Goal: Task Accomplishment & Management: Use online tool/utility

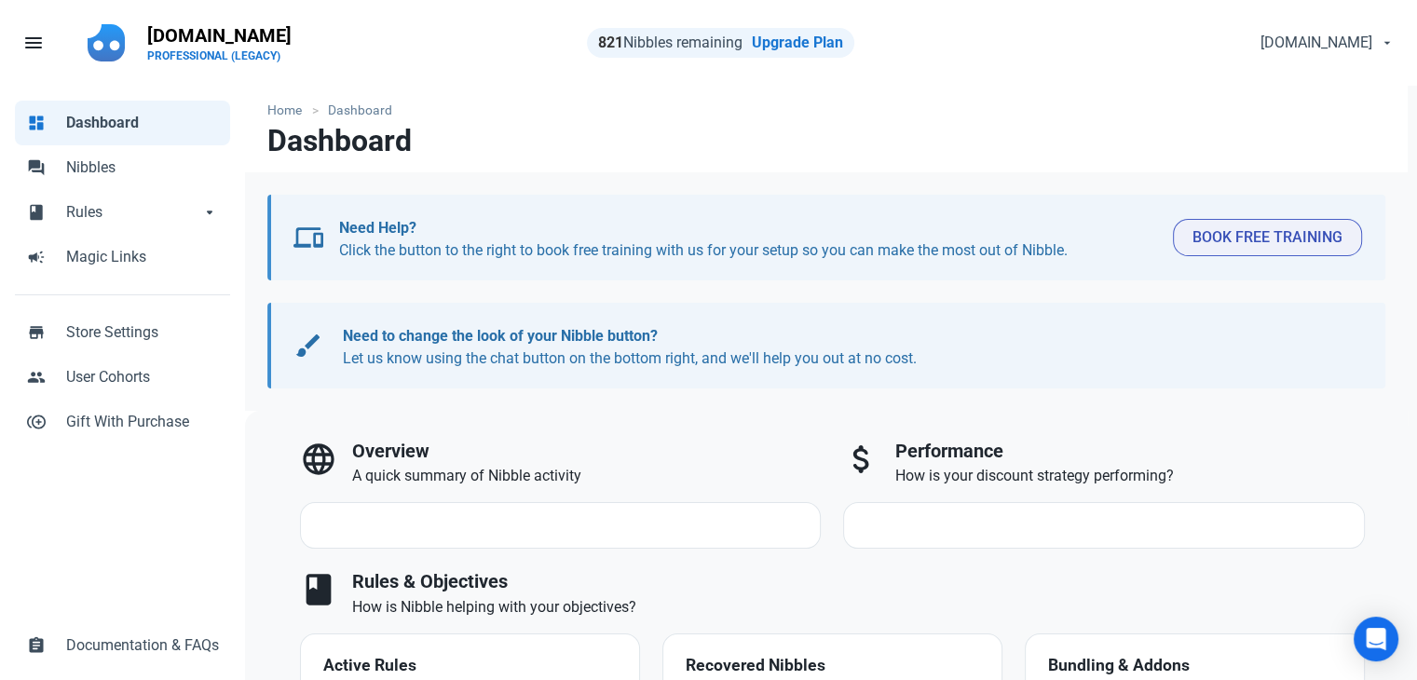
select select "7d"
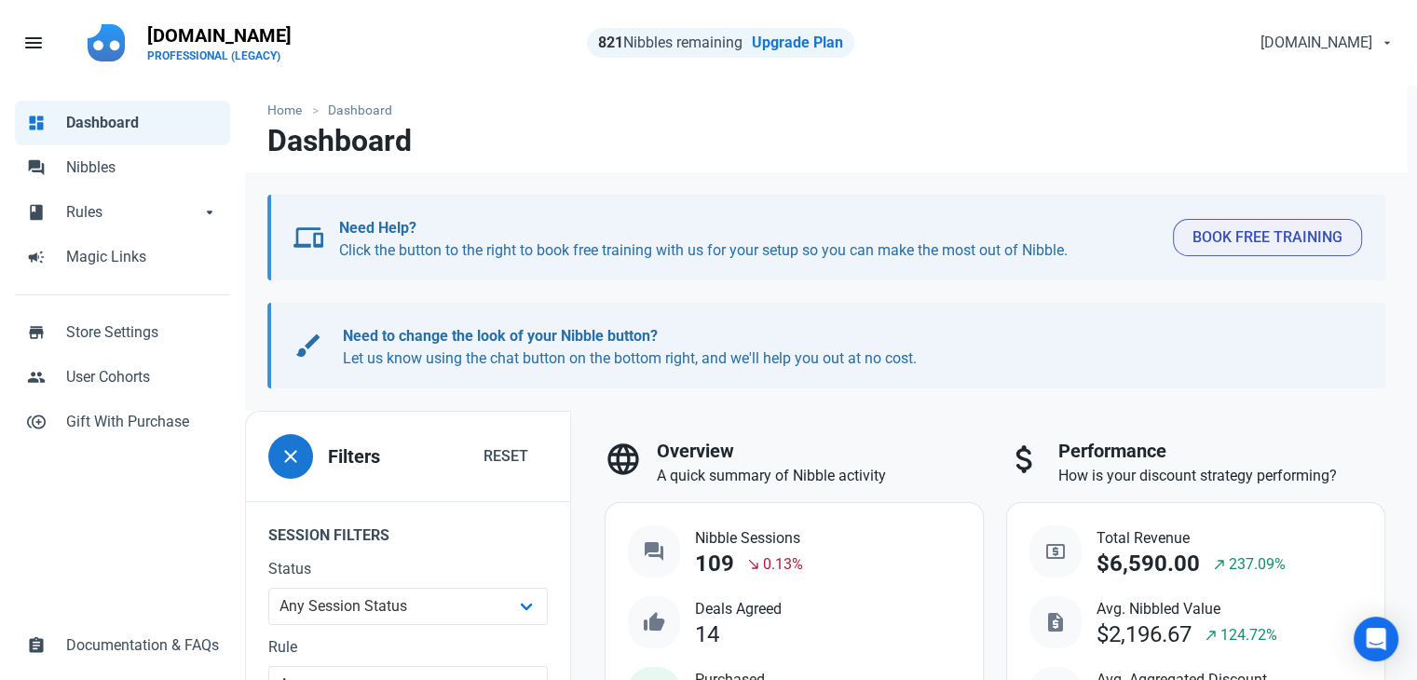
scroll to position [93, 0]
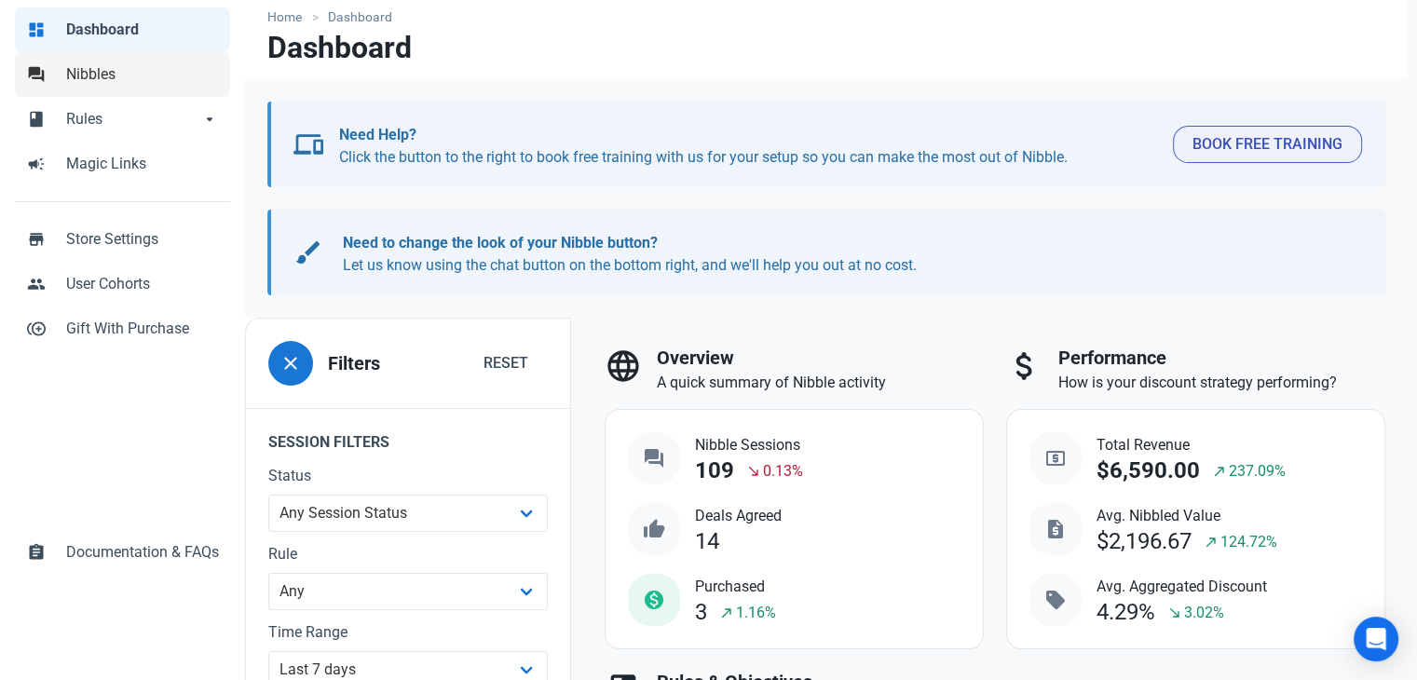
click at [101, 65] on span "Nibbles" at bounding box center [142, 74] width 153 height 22
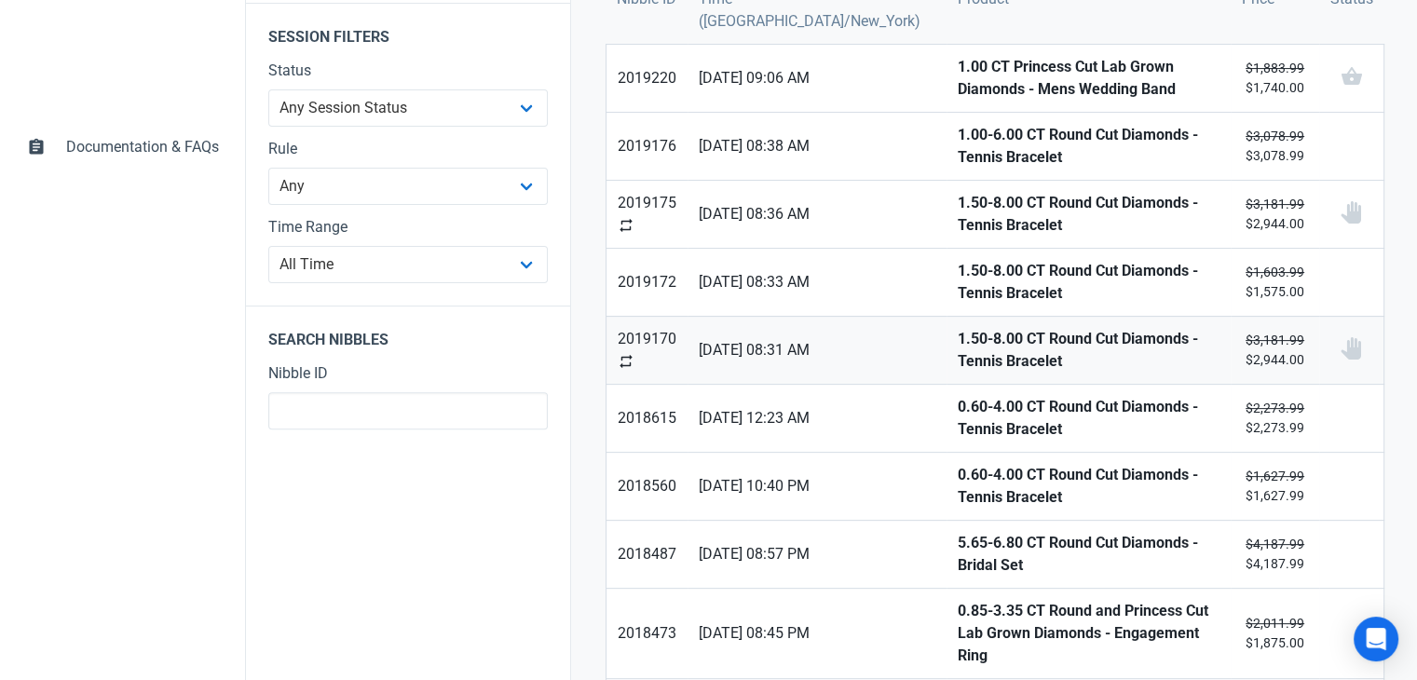
scroll to position [373, 0]
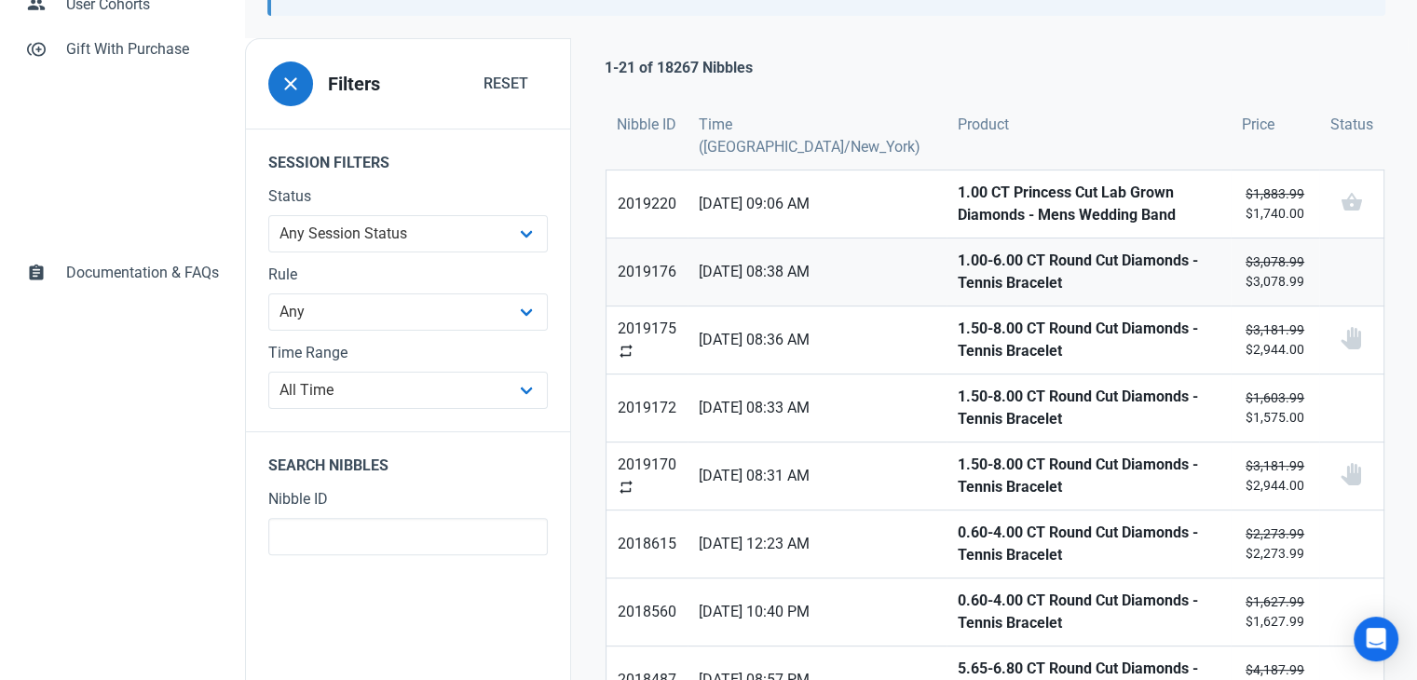
drag, startPoint x: 897, startPoint y: 200, endPoint x: 910, endPoint y: 259, distance: 60.1
click at [958, 201] on strong "1.00 CT Princess Cut Lab Grown Diamonds - Mens Wedding Band" at bounding box center [1089, 204] width 262 height 45
click at [958, 261] on strong "1.00-6.00 CT Round Cut Diamonds - Tennis Bracelet" at bounding box center [1089, 272] width 262 height 45
click at [958, 322] on strong "1.50-8.00 CT Round Cut Diamonds - Tennis Bracelet" at bounding box center [1089, 340] width 262 height 45
click at [958, 386] on strong "1.50-8.00 CT Round Cut Diamonds - Tennis Bracelet" at bounding box center [1089, 408] width 262 height 45
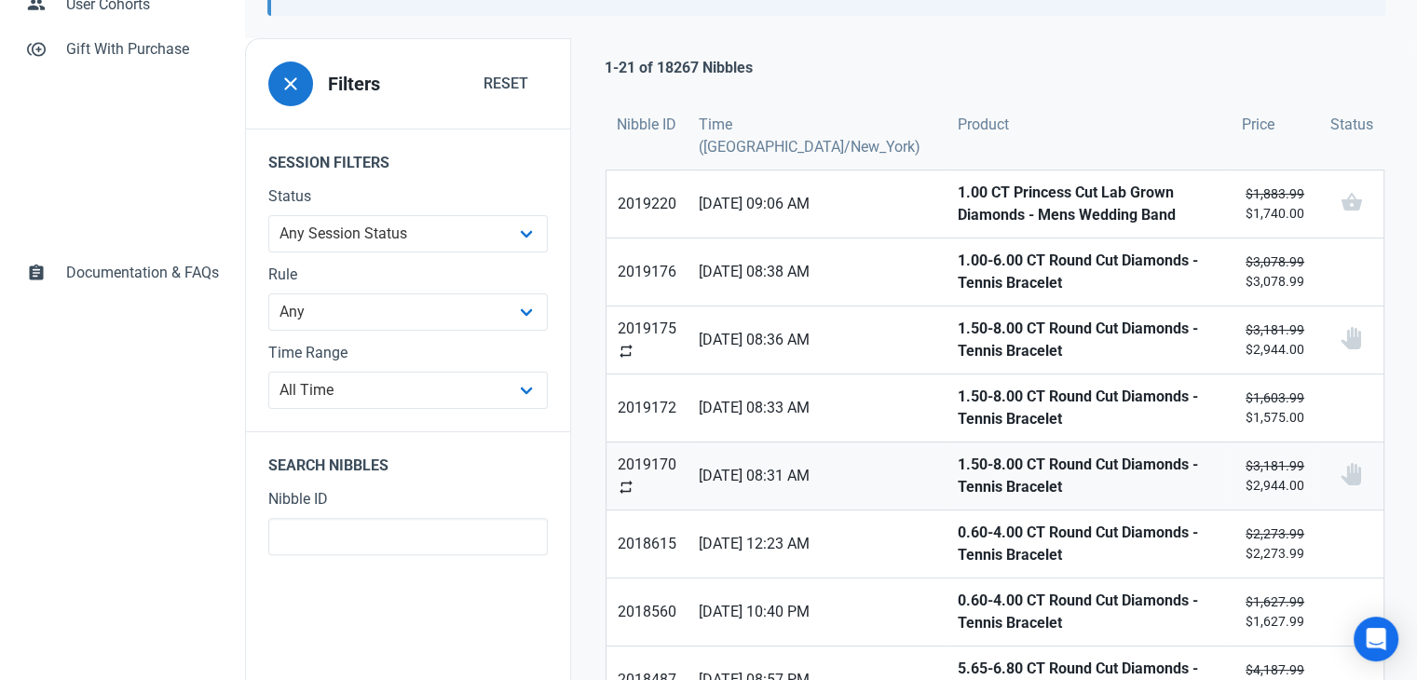
click at [958, 459] on strong "1.50-8.00 CT Round Cut Diamonds - Tennis Bracelet" at bounding box center [1089, 476] width 262 height 45
click at [958, 530] on strong "0.60-4.00 CT Round Cut Diamonds - Tennis Bracelet" at bounding box center [1089, 544] width 262 height 45
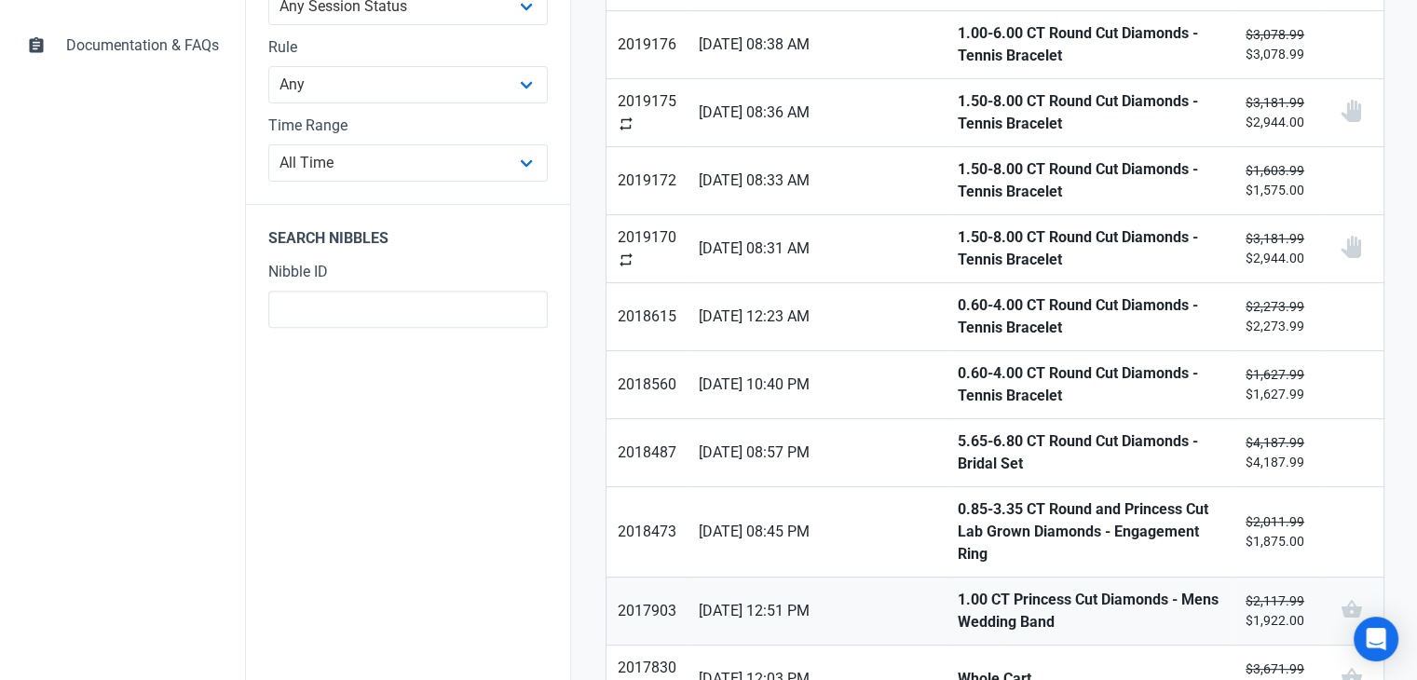
scroll to position [652, 0]
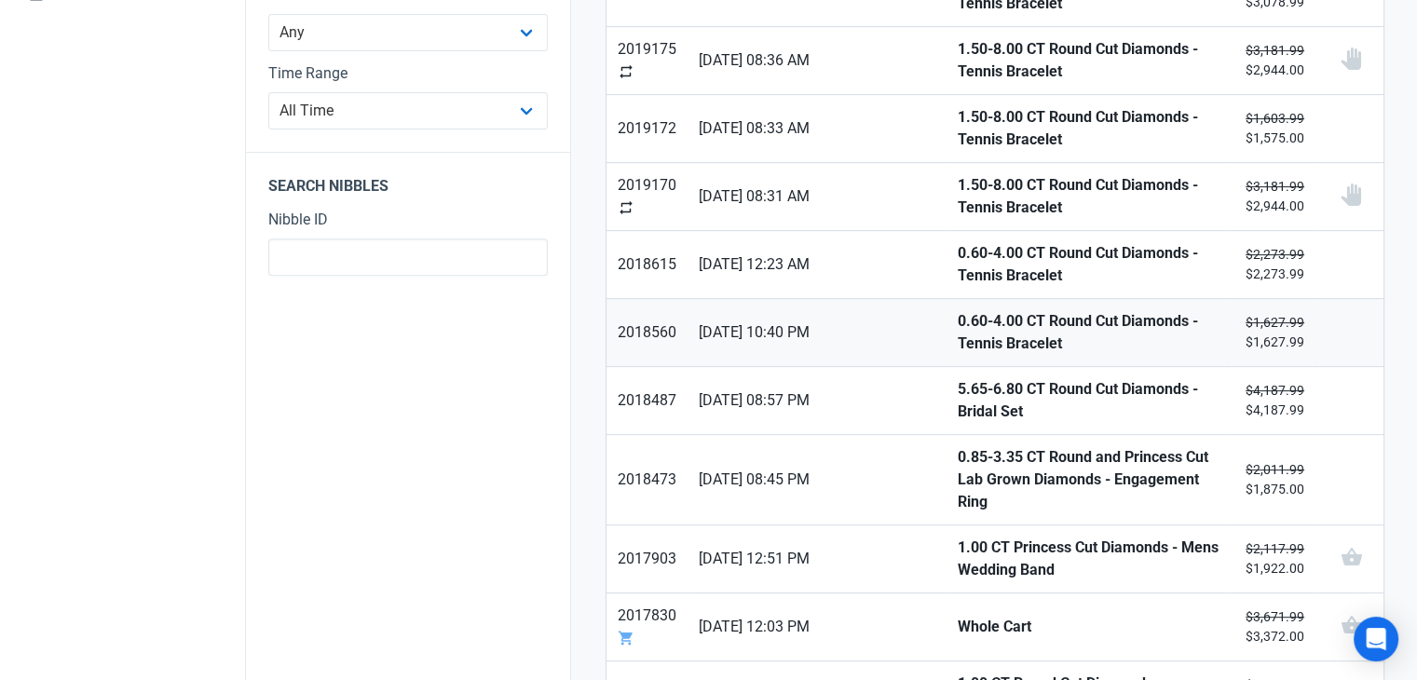
click at [958, 341] on strong "0.60-4.00 CT Round Cut Diamonds - Tennis Bracelet" at bounding box center [1089, 332] width 262 height 45
click at [958, 385] on strong "5.65-6.80 CT Round Cut Diamonds - Bridal Set" at bounding box center [1089, 400] width 262 height 45
click at [958, 457] on strong "0.85-3.35 CT Round and Princess Cut Lab Grown Diamonds - Engagement Ring" at bounding box center [1089, 479] width 262 height 67
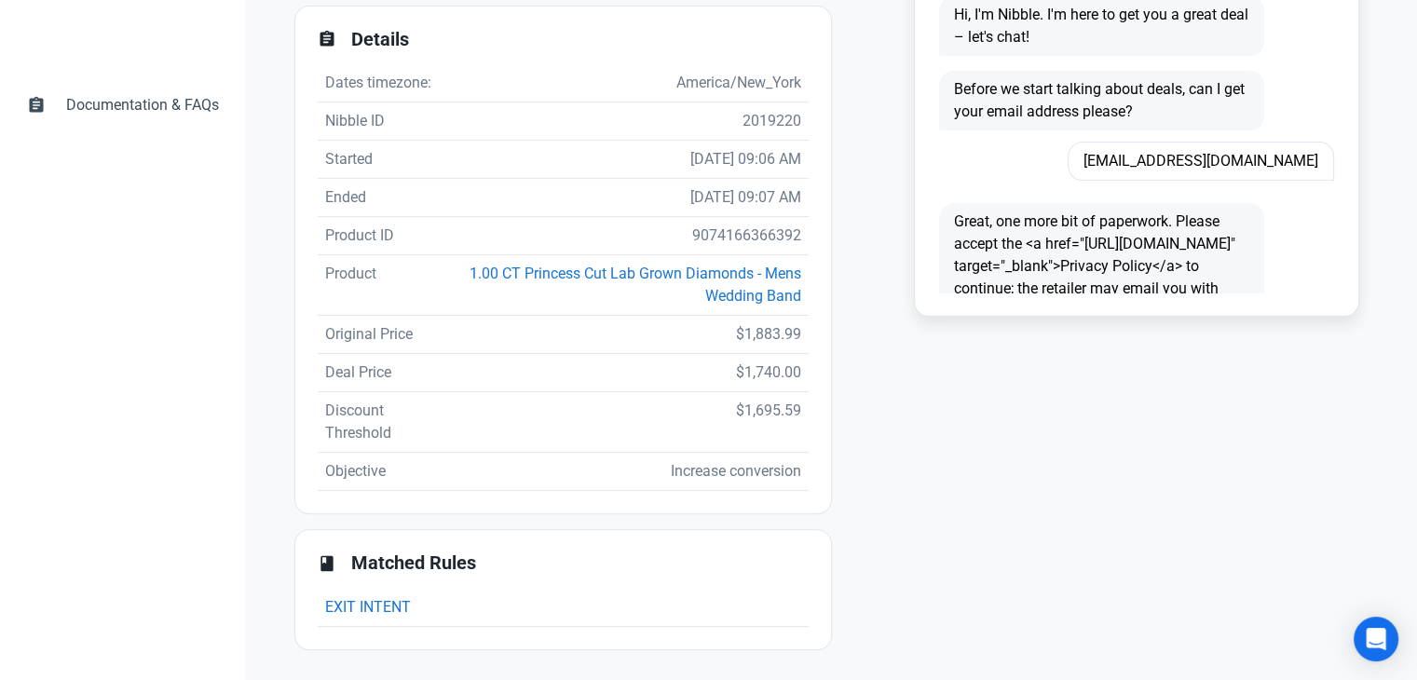
scroll to position [354, 0]
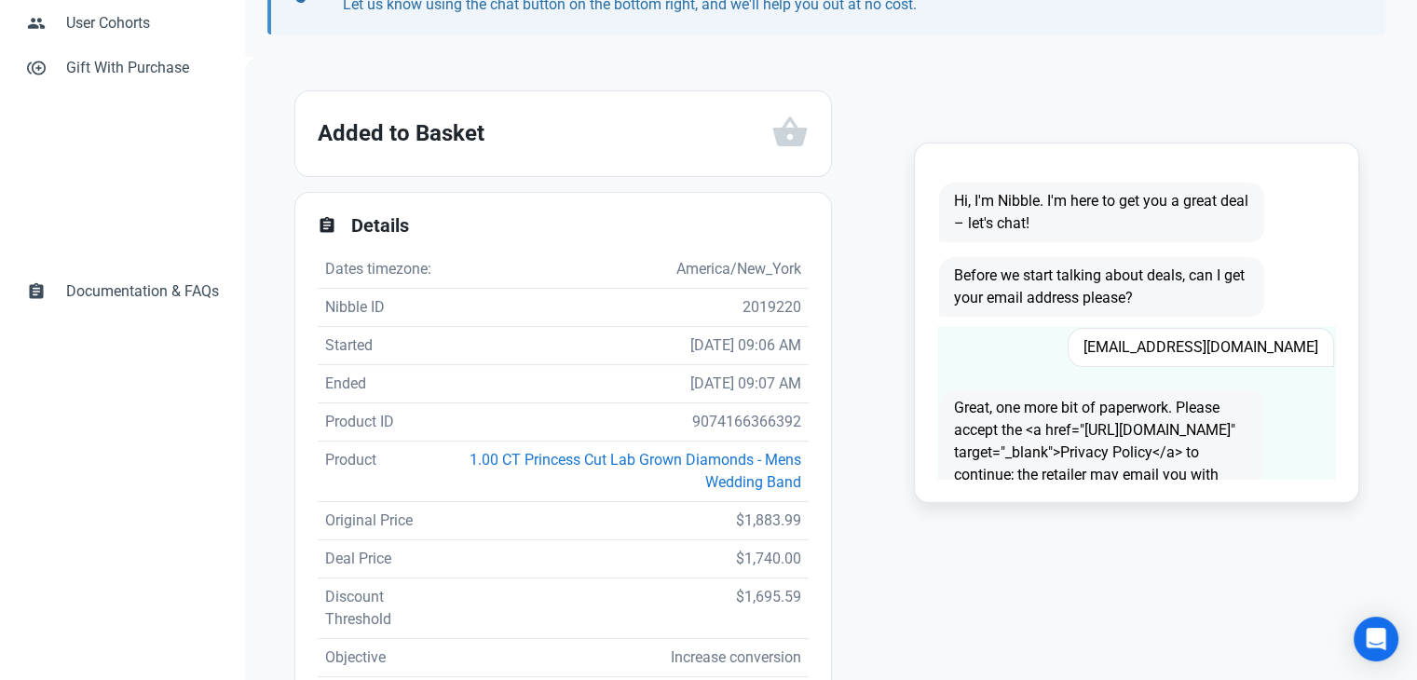
click at [1149, 350] on span "dante.fabrizio93@gmail.com" at bounding box center [1201, 347] width 267 height 39
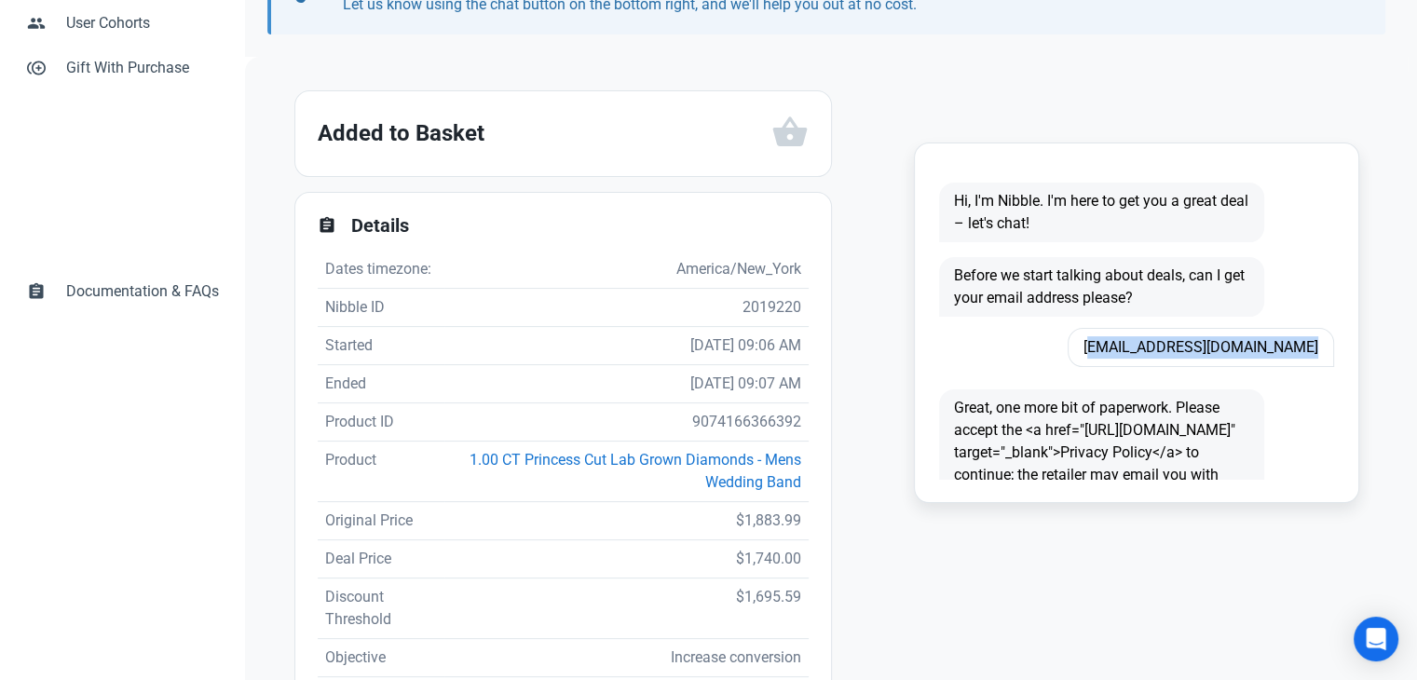
copy span "dante.fabrizio93@gmail.com"
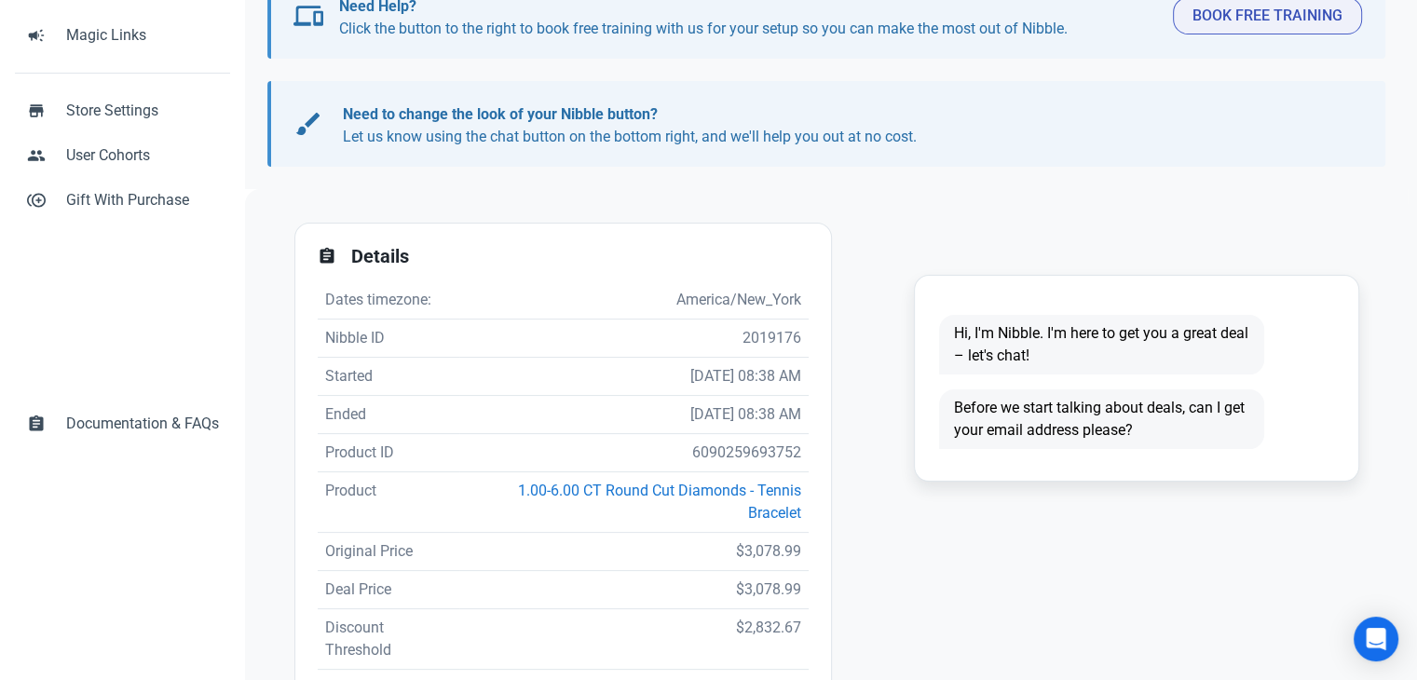
scroll to position [373, 0]
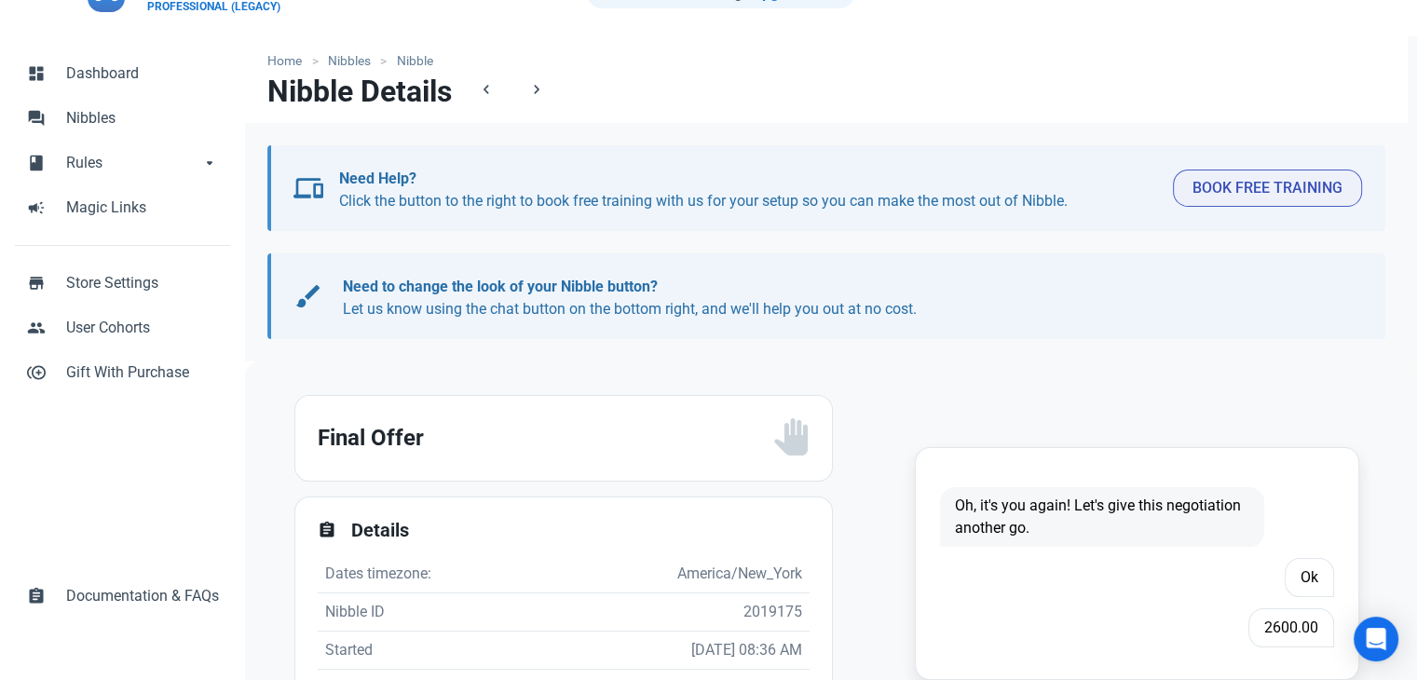
scroll to position [93, 0]
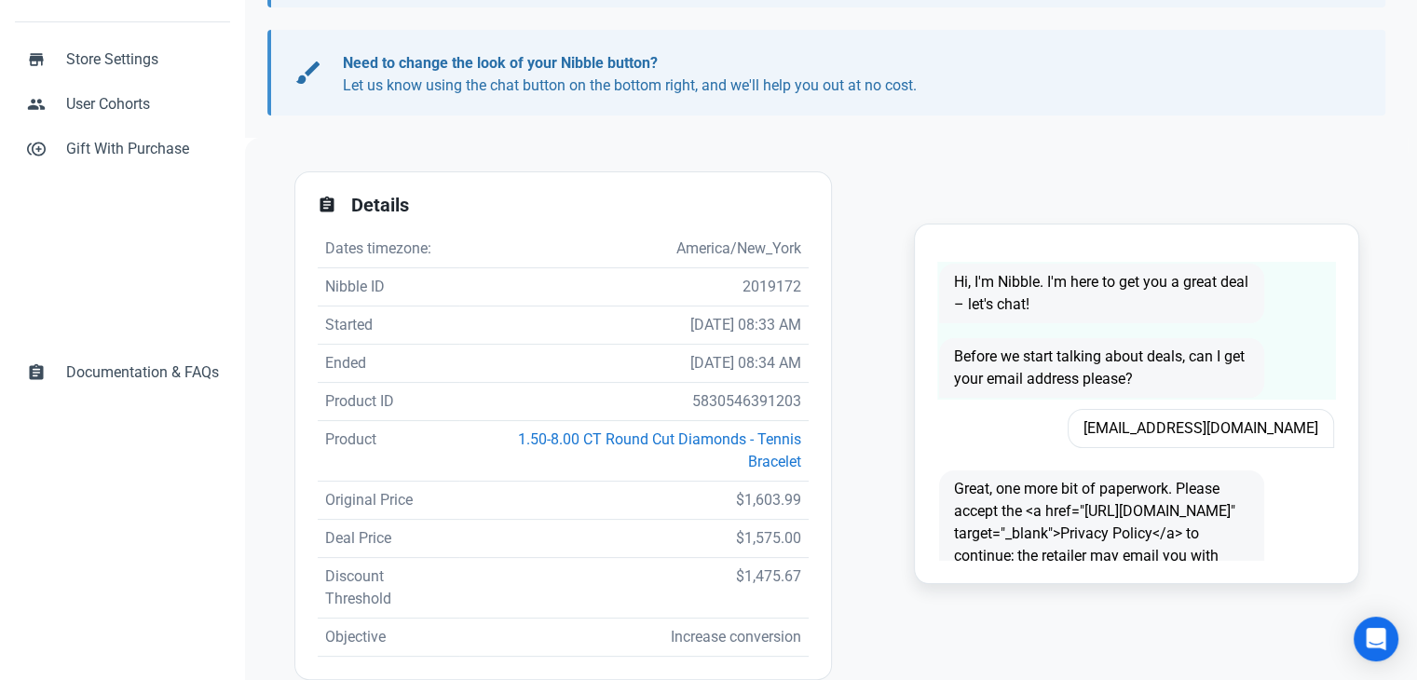
scroll to position [280, 0]
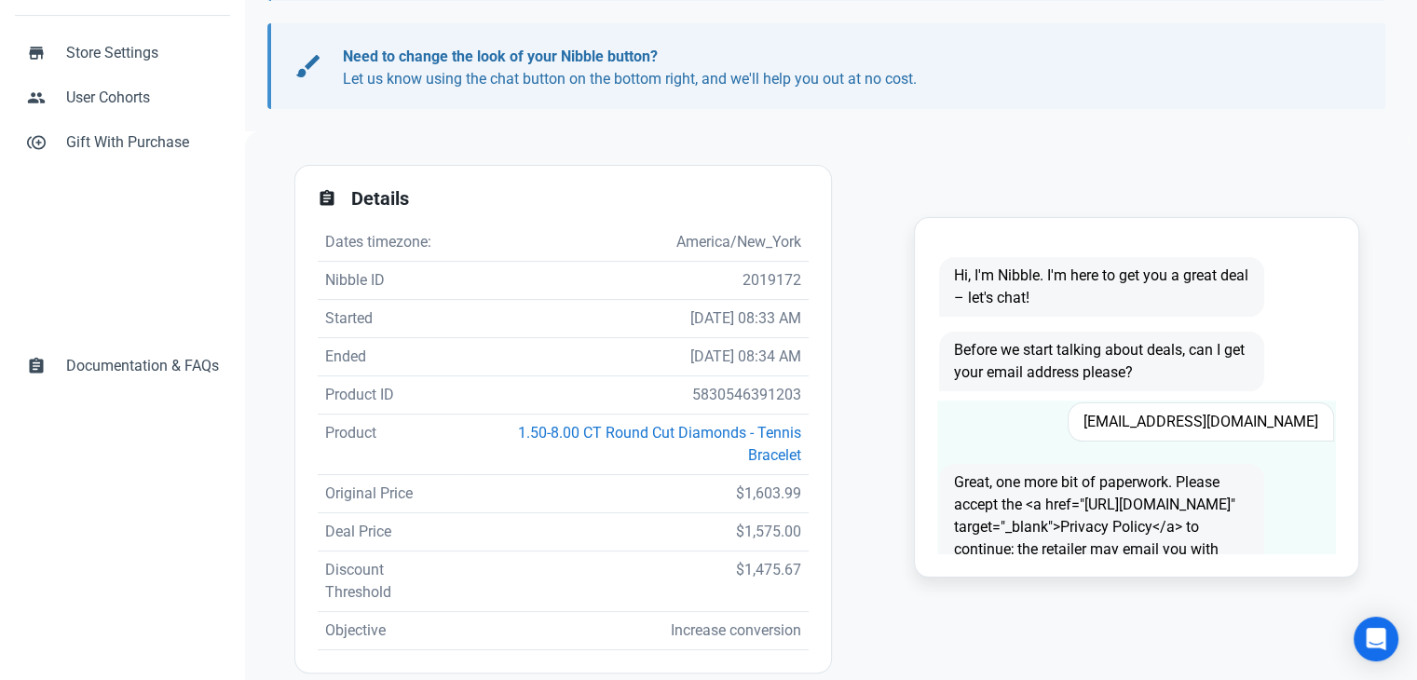
click at [1190, 418] on span "[EMAIL_ADDRESS][DOMAIN_NAME]" at bounding box center [1201, 422] width 267 height 39
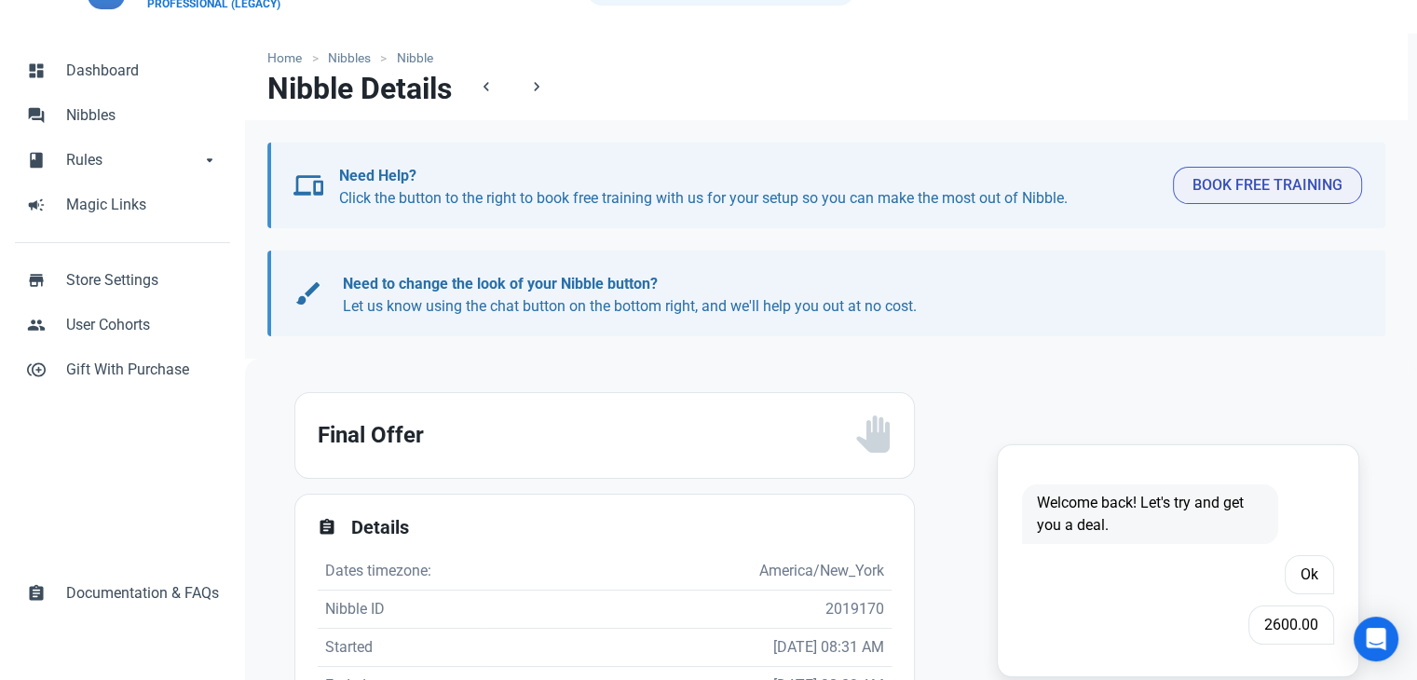
scroll to position [93, 0]
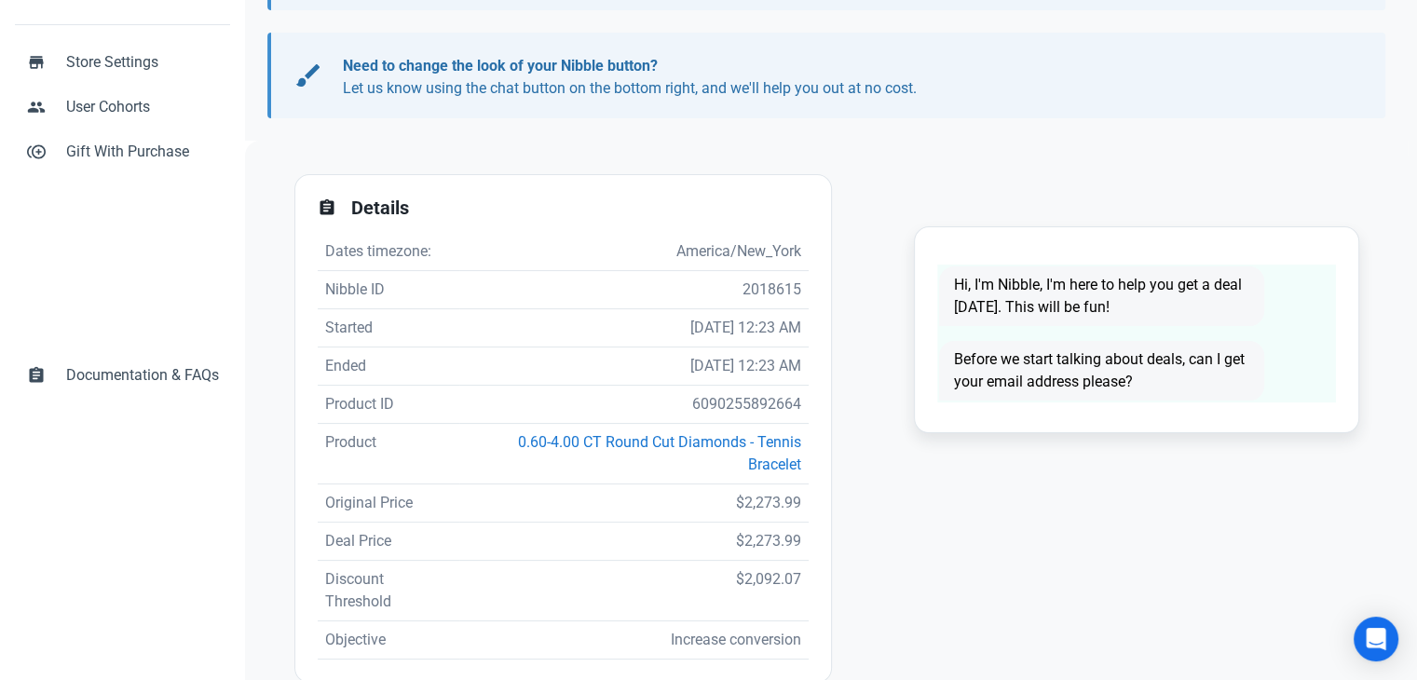
scroll to position [280, 0]
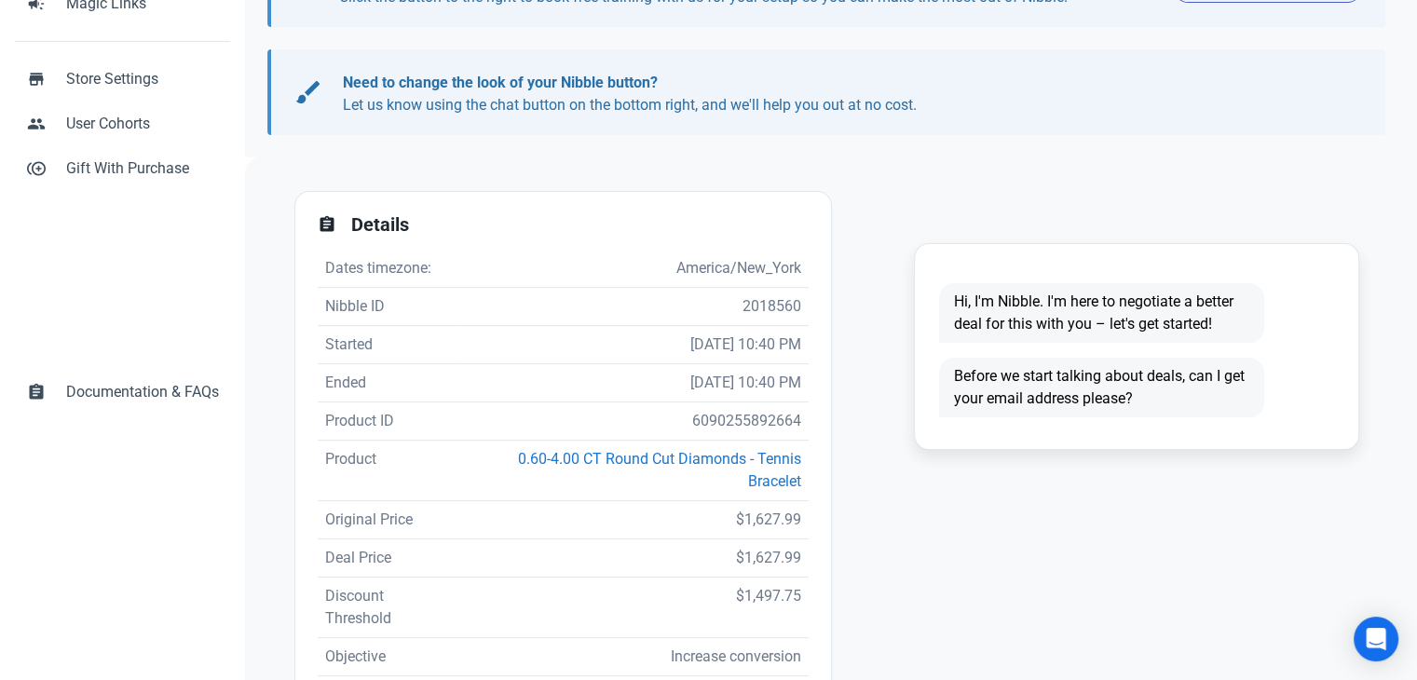
scroll to position [373, 0]
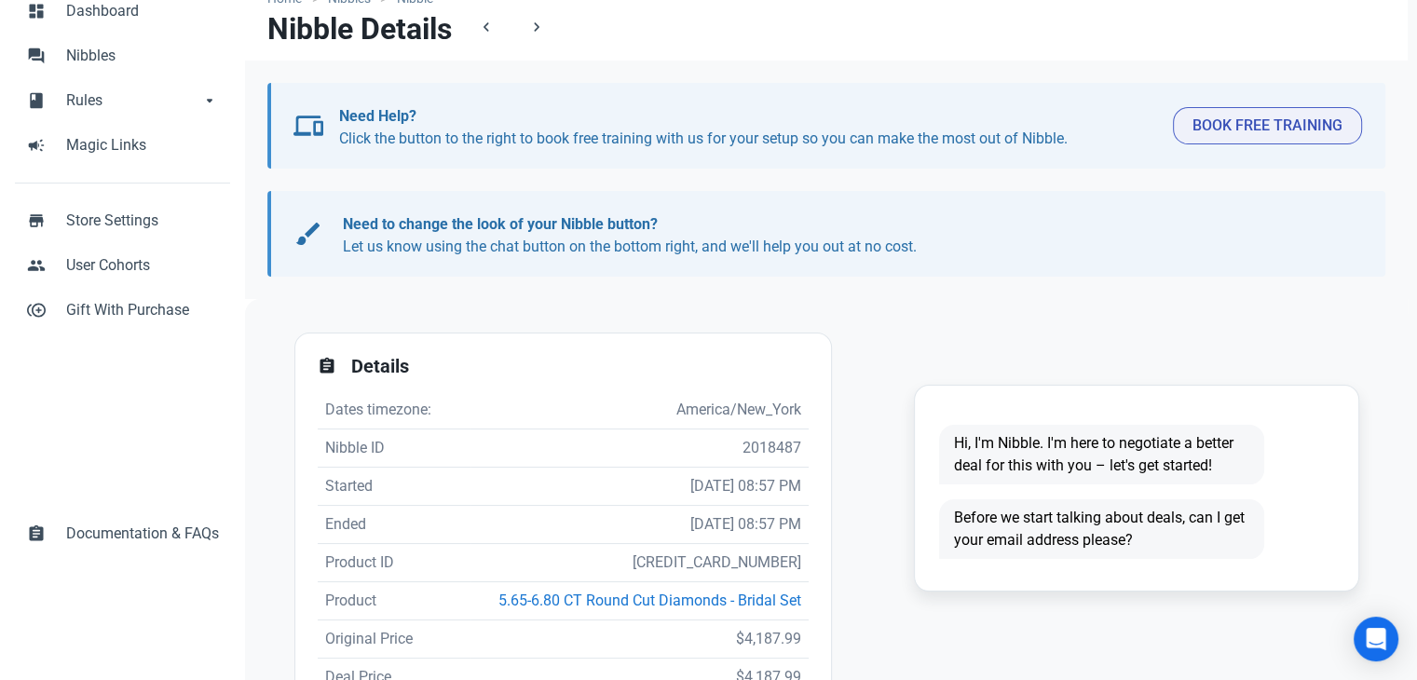
scroll to position [280, 0]
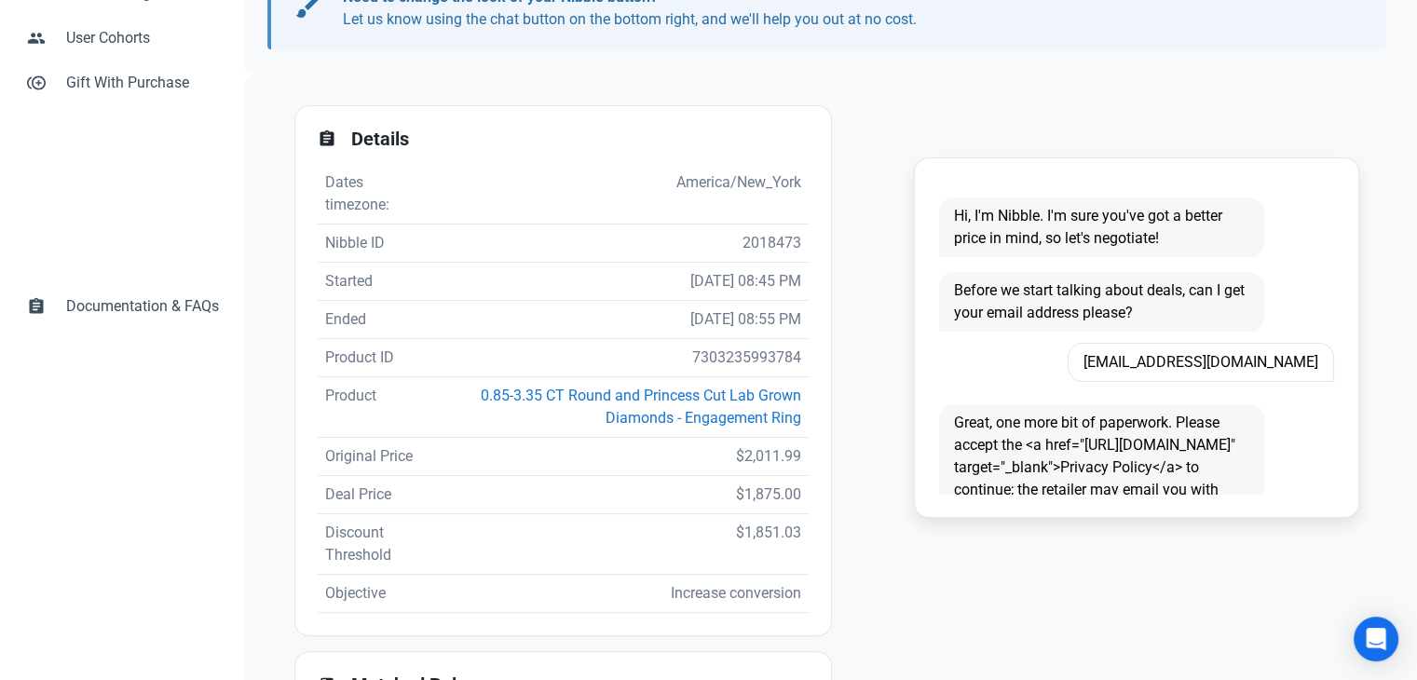
scroll to position [373, 0]
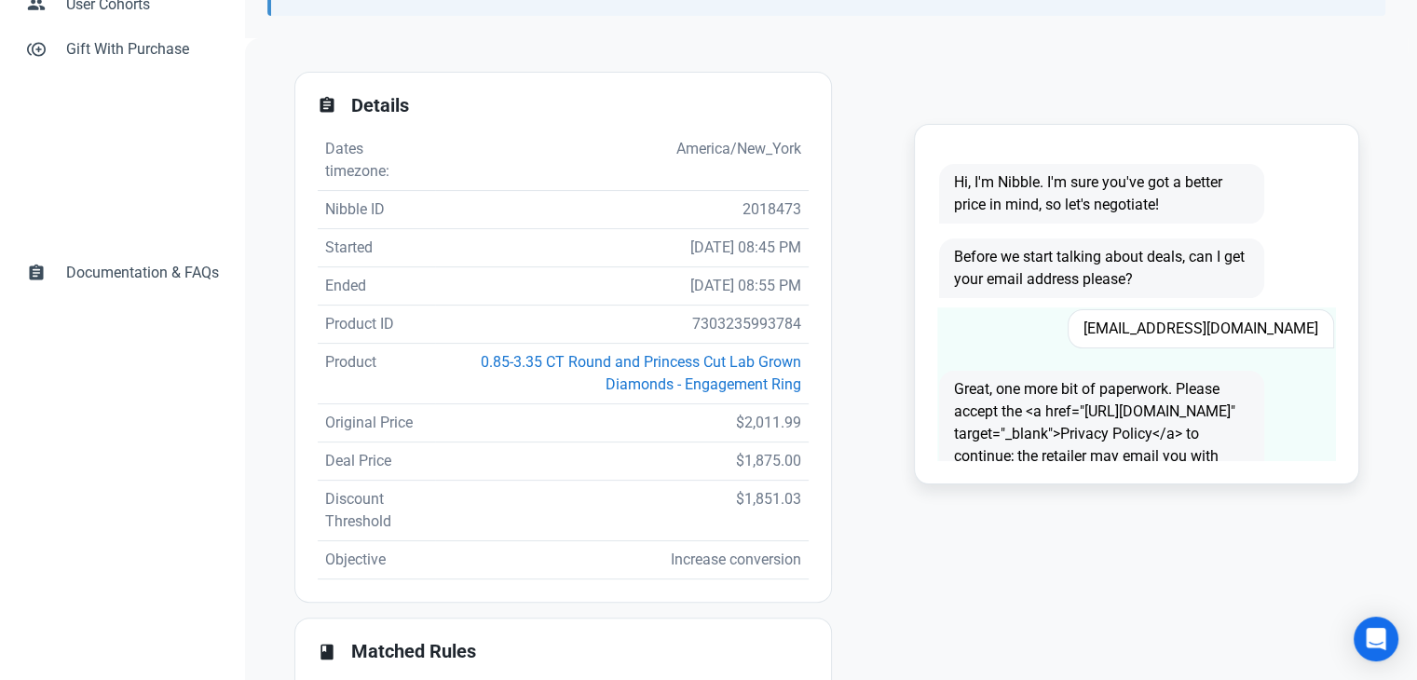
click at [1190, 322] on span "[EMAIL_ADDRESS][DOMAIN_NAME]" at bounding box center [1201, 328] width 267 height 39
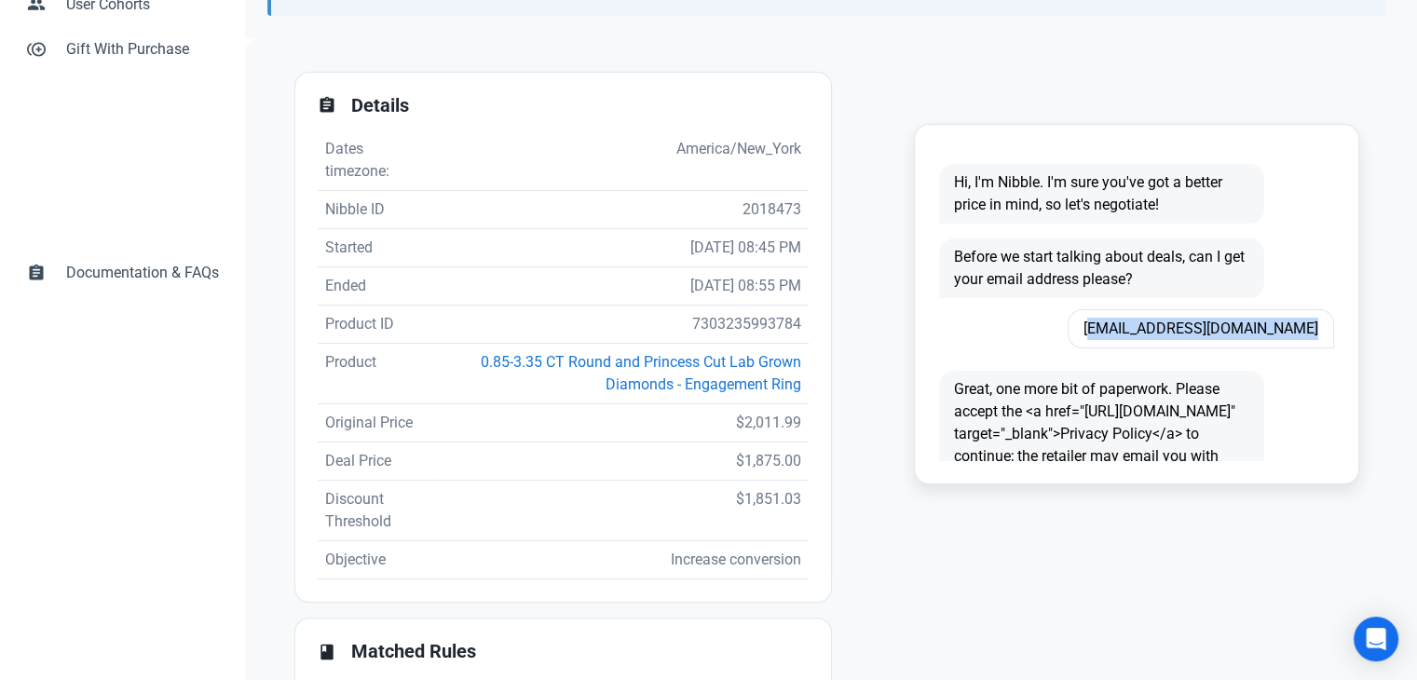
copy span "[EMAIL_ADDRESS][DOMAIN_NAME]"
click at [731, 333] on td "7303235993784" at bounding box center [621, 325] width 373 height 38
copy td "7303235993784"
